Goal: Transaction & Acquisition: Book appointment/travel/reservation

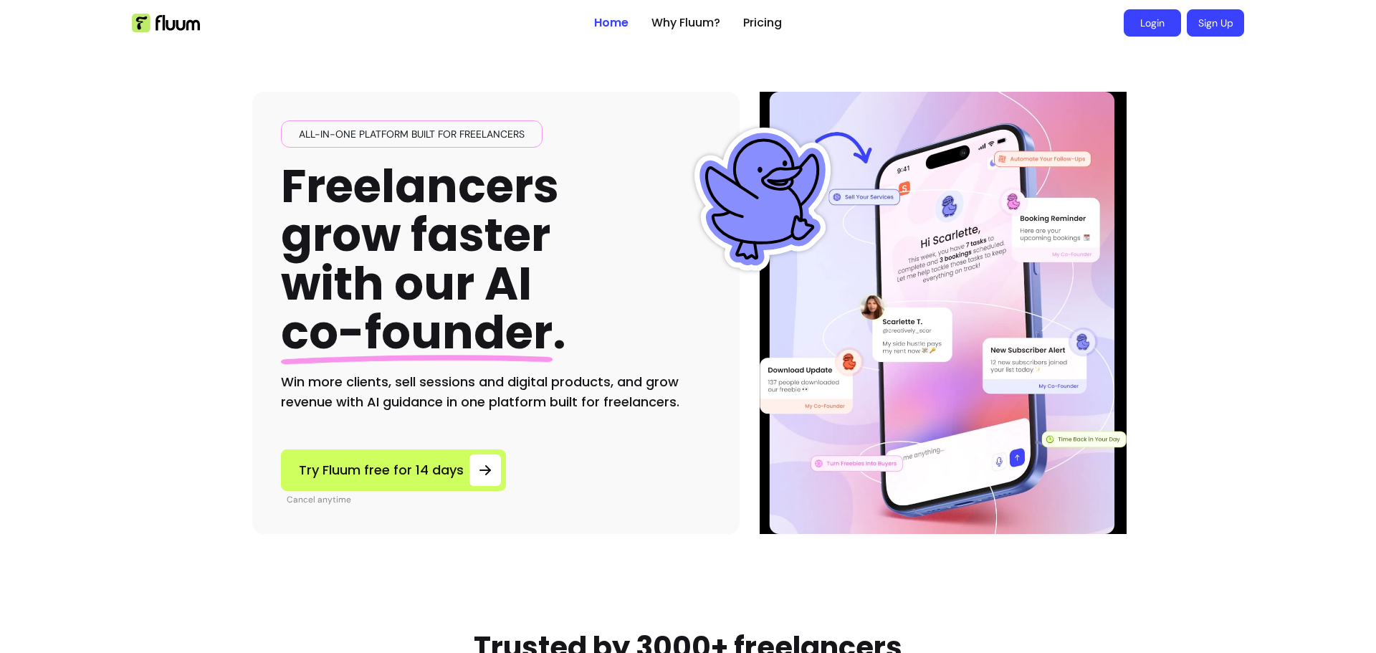
click at [1142, 29] on link "Login" at bounding box center [1152, 22] width 57 height 27
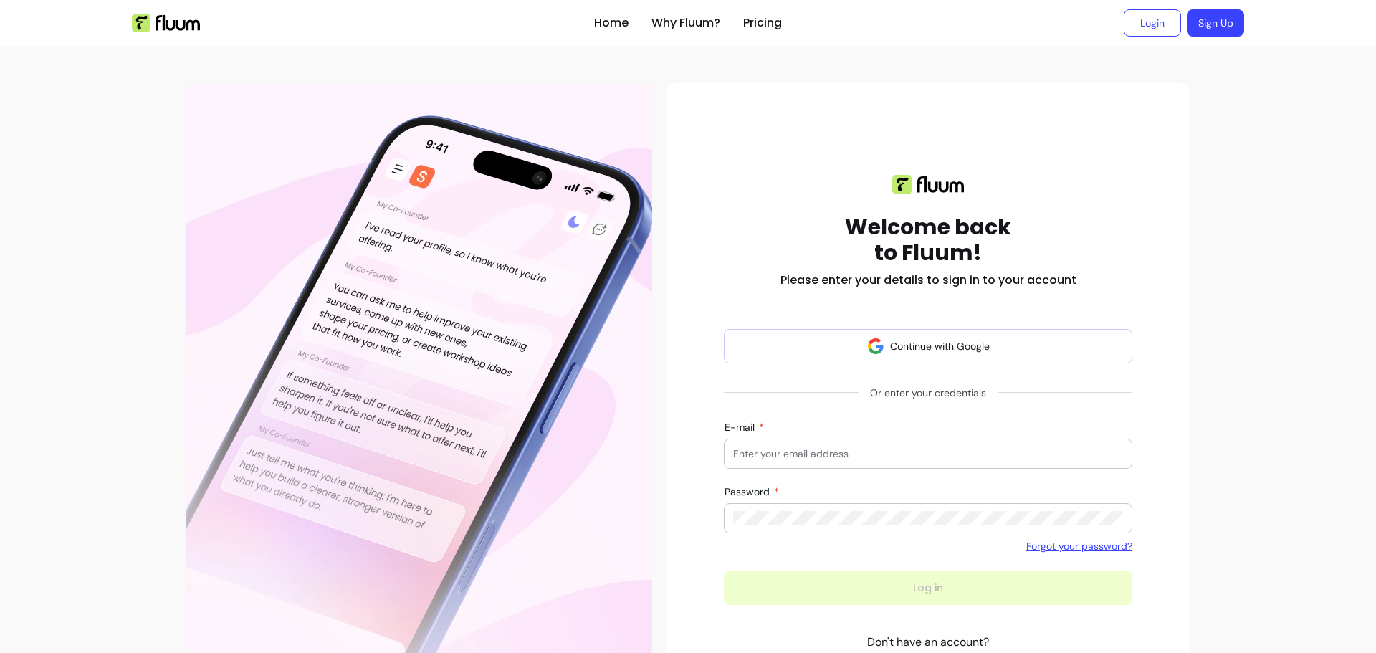
click at [822, 466] on div at bounding box center [928, 453] width 390 height 29
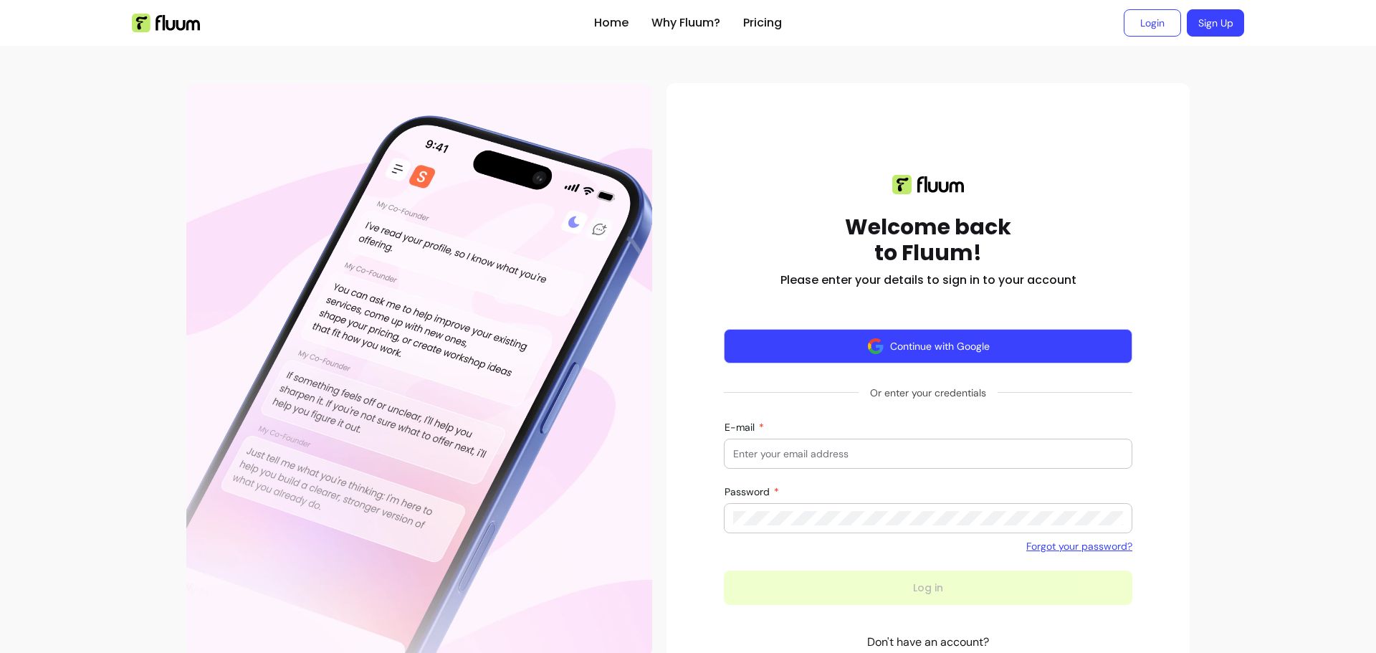
click at [903, 346] on button "Continue with Google" at bounding box center [928, 346] width 408 height 34
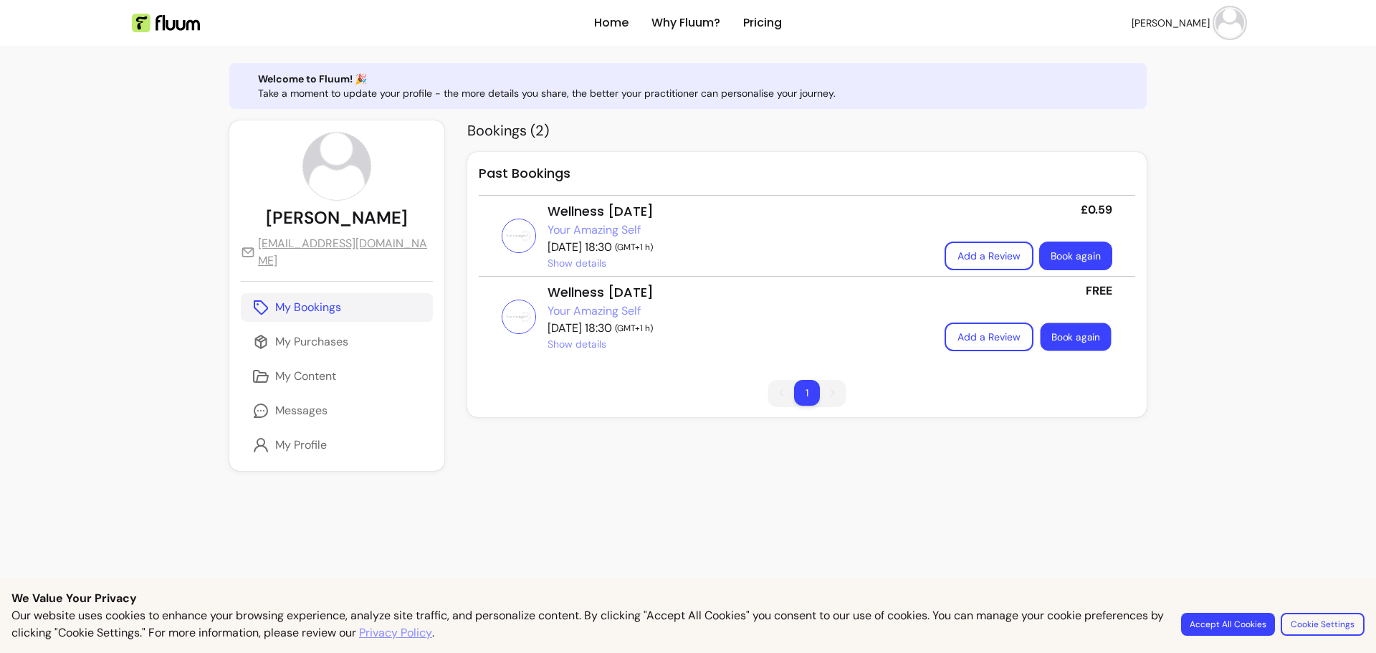
click at [1062, 333] on link "Book again" at bounding box center [1075, 337] width 71 height 28
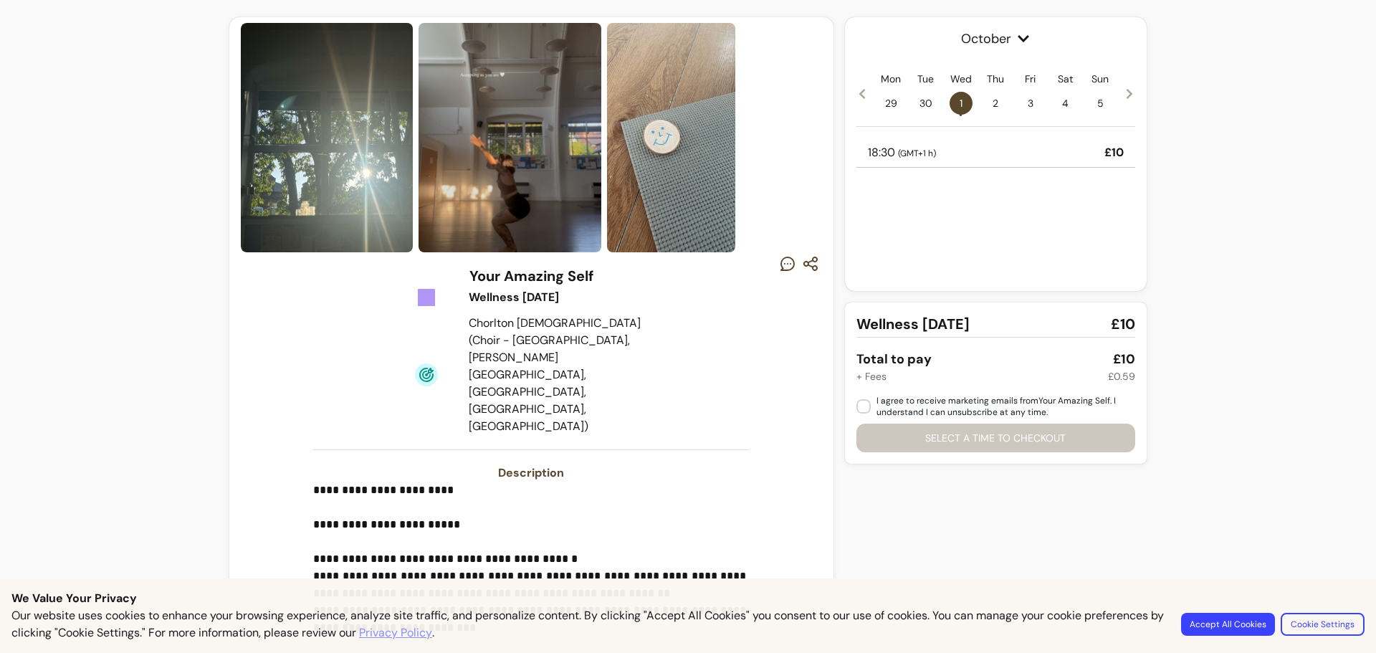
click at [1010, 159] on div "18:30 ( GMT+1 h ) £10" at bounding box center [995, 152] width 279 height 29
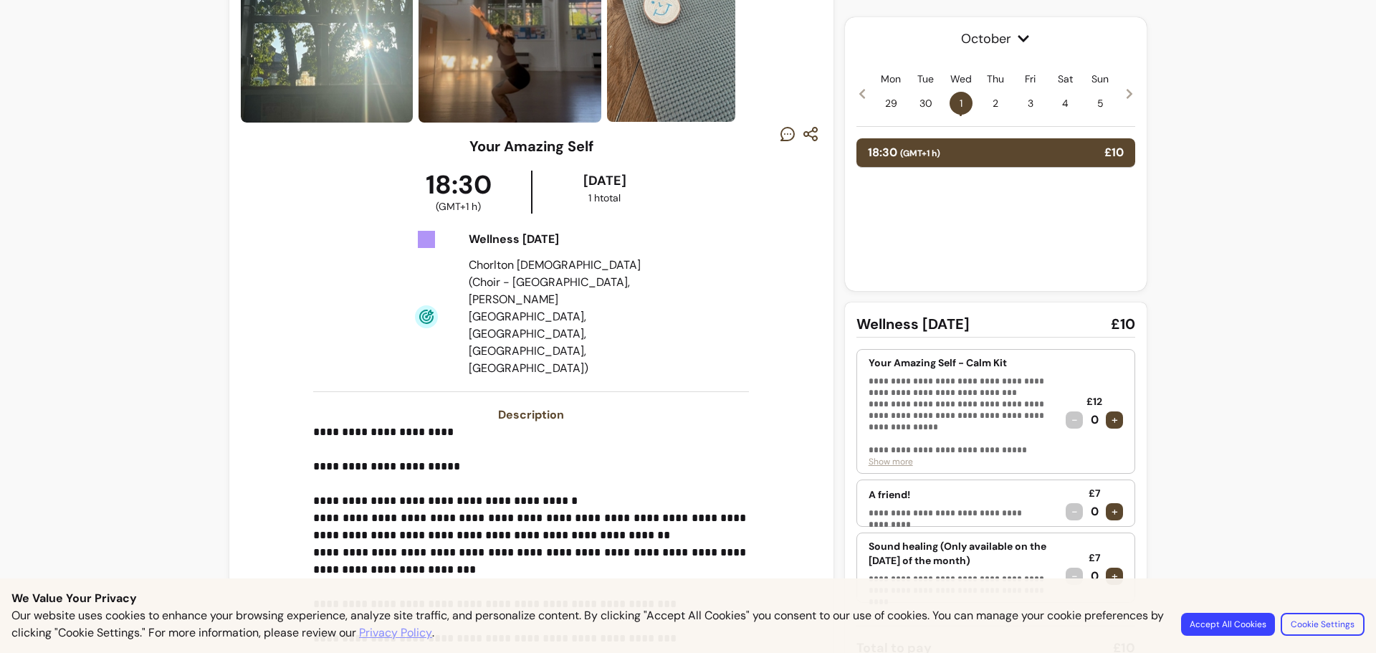
scroll to position [339, 0]
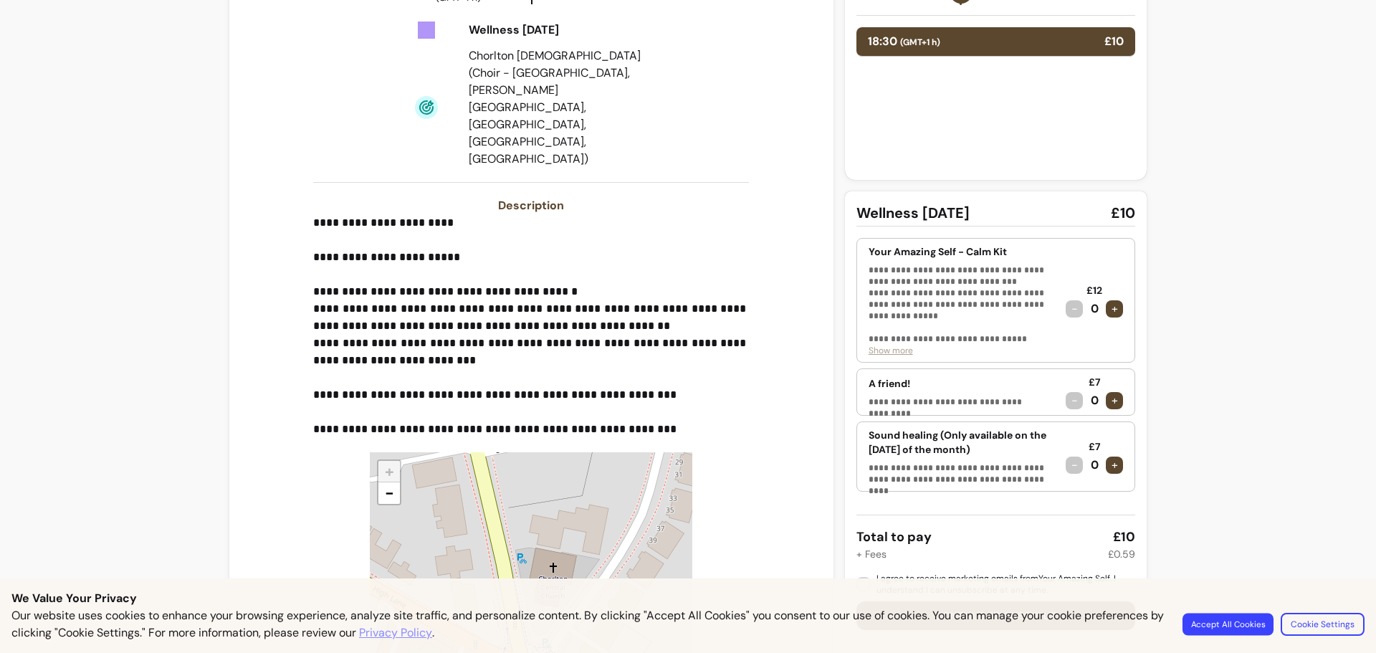
click at [1227, 626] on button "Accept All Cookies" at bounding box center [1227, 624] width 91 height 22
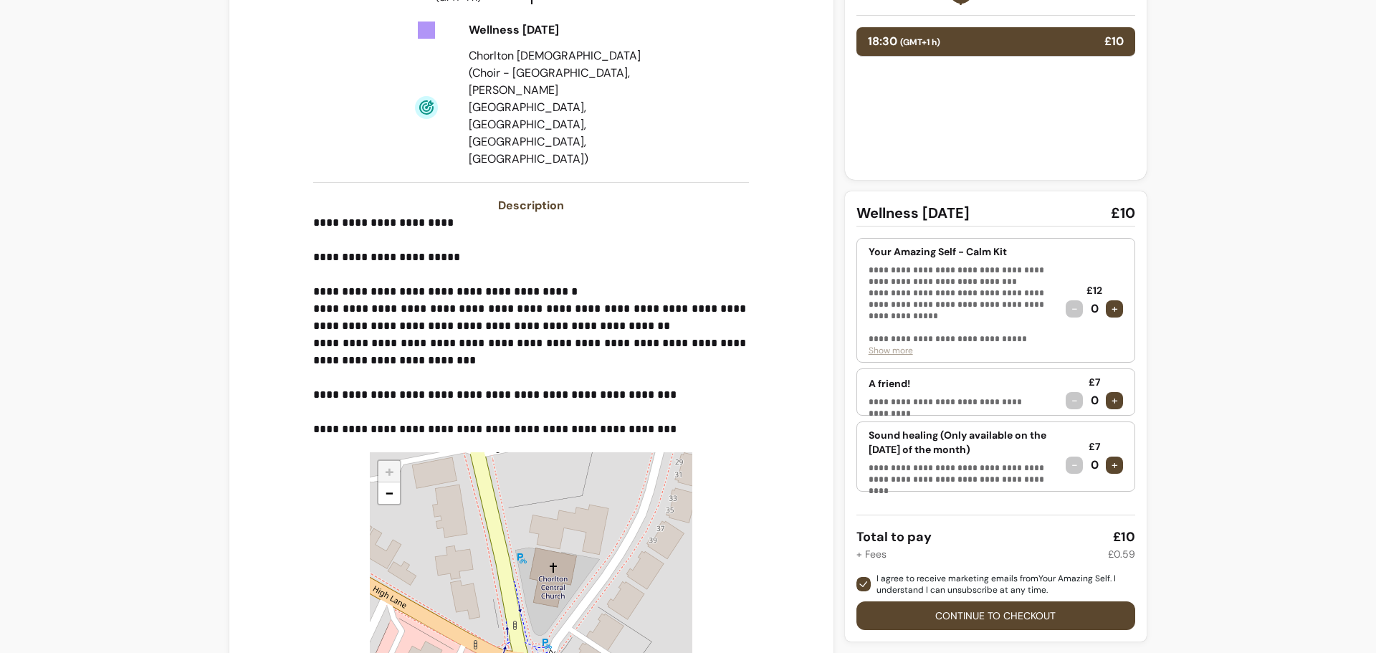
click at [966, 612] on button "Continue to checkout" at bounding box center [995, 615] width 279 height 29
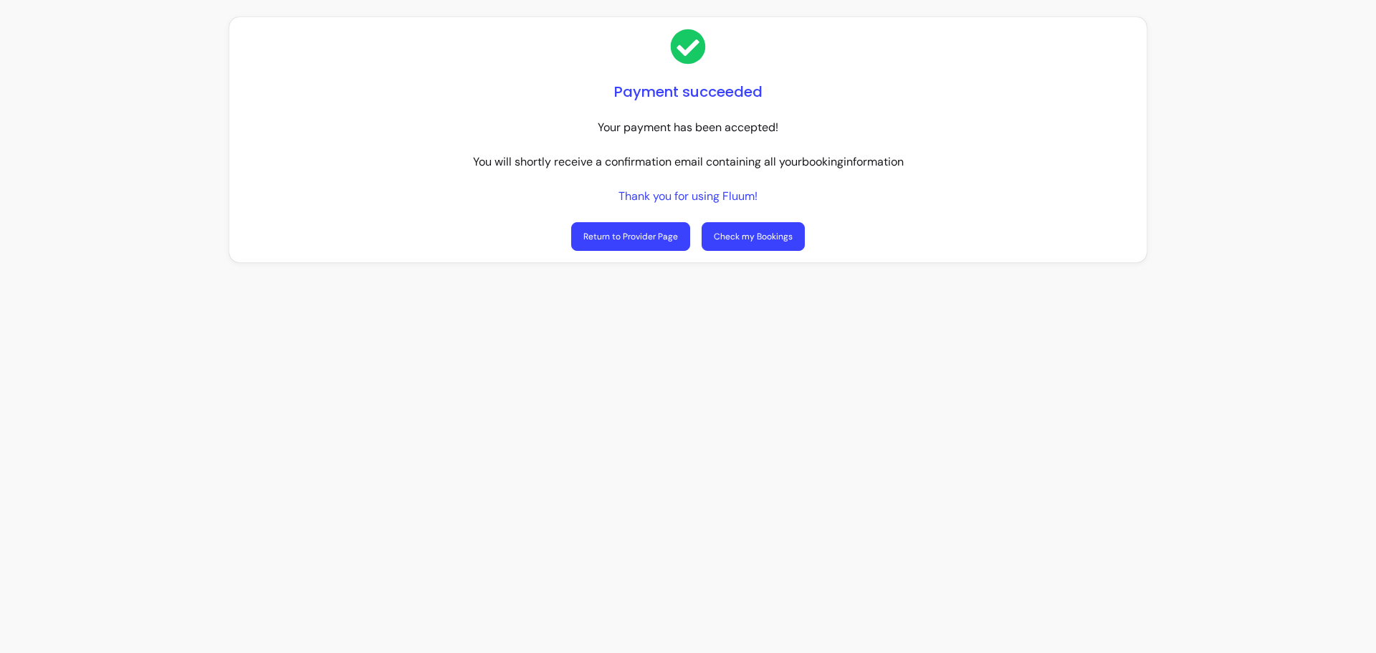
click at [775, 228] on link "Check my Bookings" at bounding box center [753, 236] width 103 height 29
